Goal: Check status: Check status

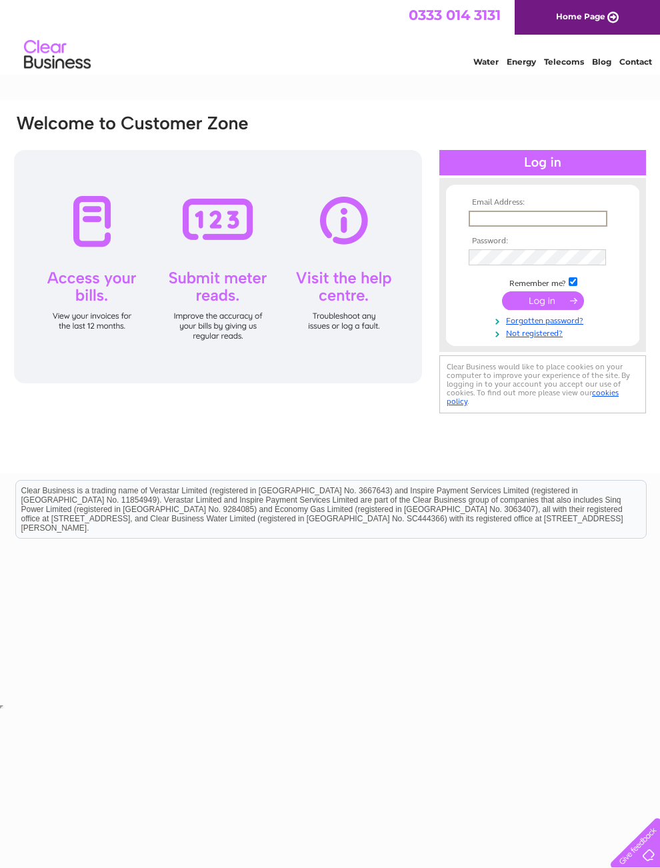
click at [535, 219] on input "text" at bounding box center [538, 219] width 139 height 16
type input "[EMAIL_ADDRESS][DOMAIN_NAME]"
click at [543, 303] on input "submit" at bounding box center [543, 300] width 82 height 19
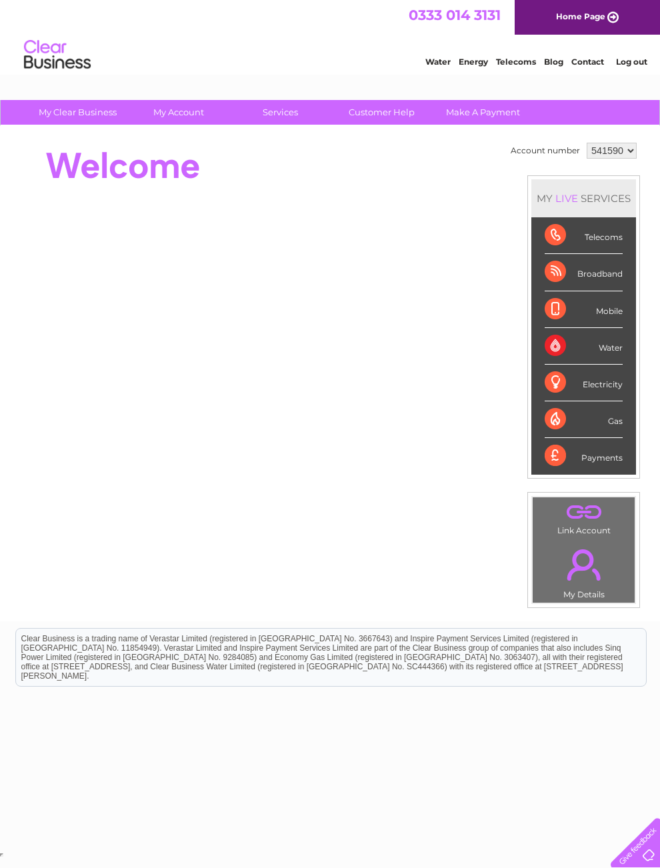
click at [619, 273] on div "Broadband" at bounding box center [584, 272] width 78 height 37
click at [569, 267] on div "Broadband" at bounding box center [584, 272] width 78 height 37
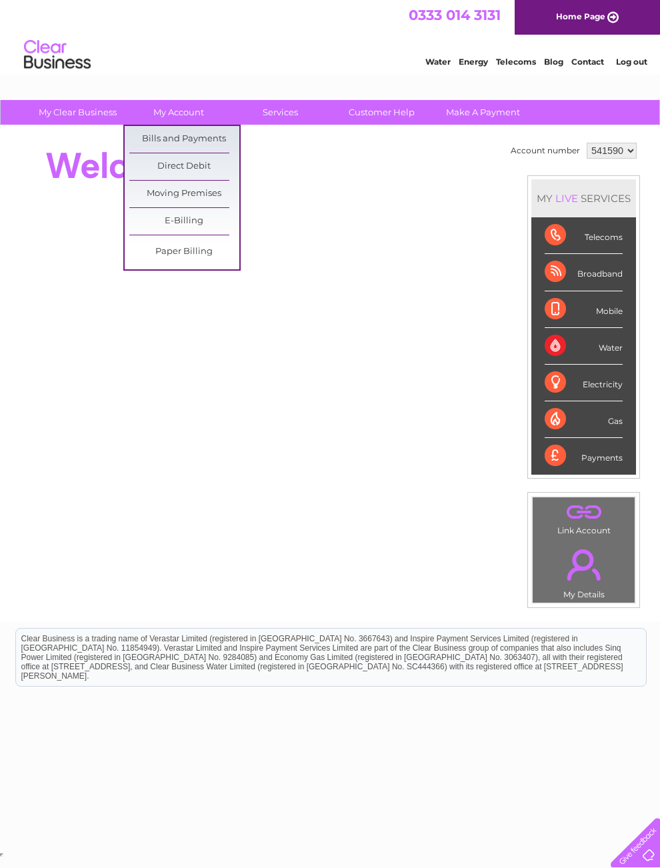
click at [221, 137] on link "Bills and Payments" at bounding box center [184, 139] width 110 height 27
click at [193, 139] on link "Bills and Payments" at bounding box center [184, 139] width 110 height 27
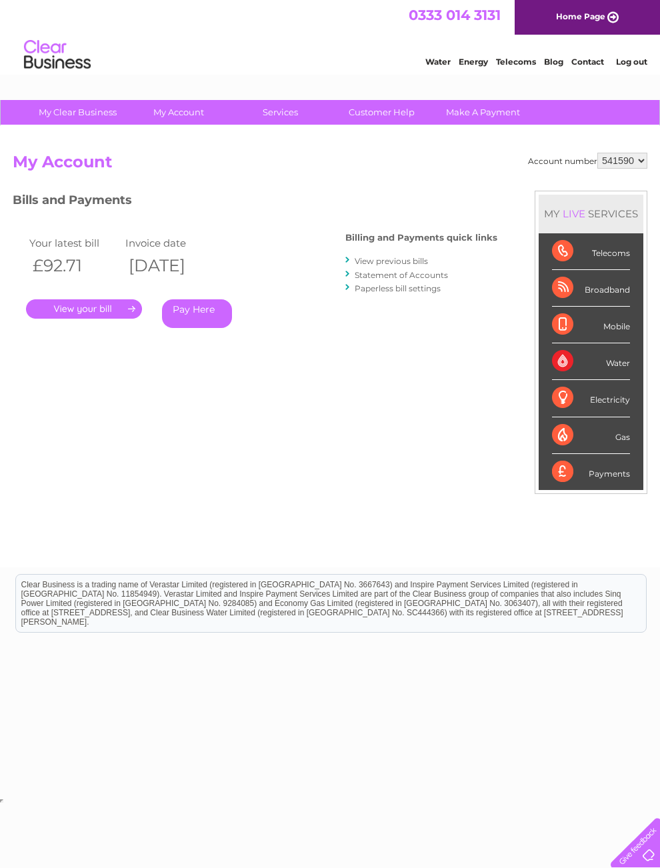
click at [116, 305] on link "." at bounding box center [84, 308] width 116 height 19
